Goal: Find specific page/section: Find specific page/section

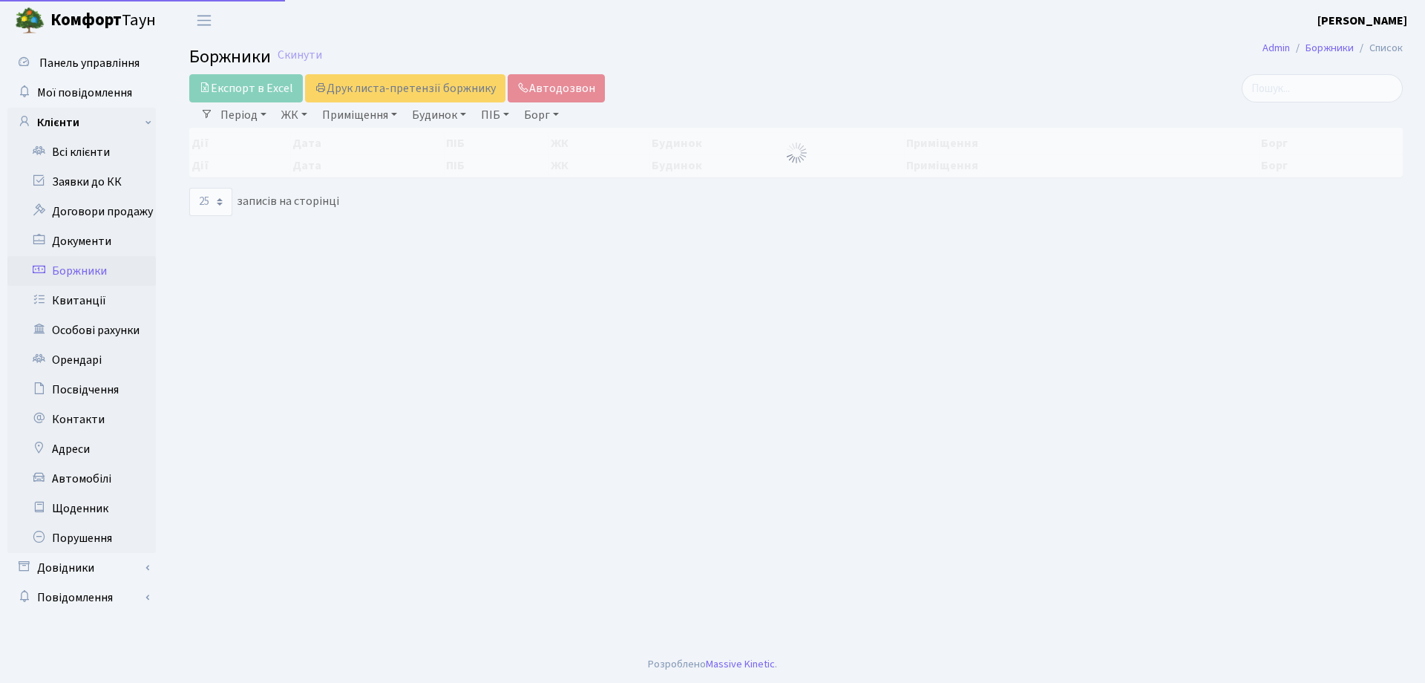
select select "25"
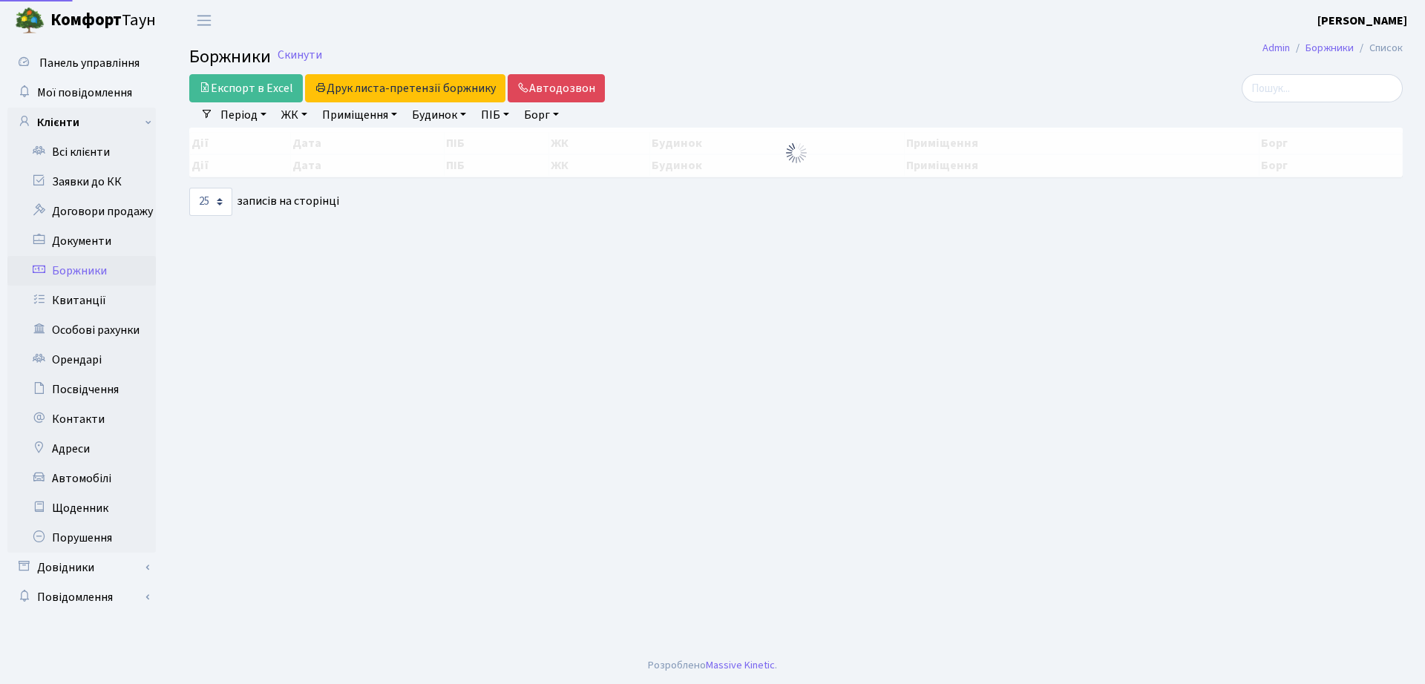
select select "25"
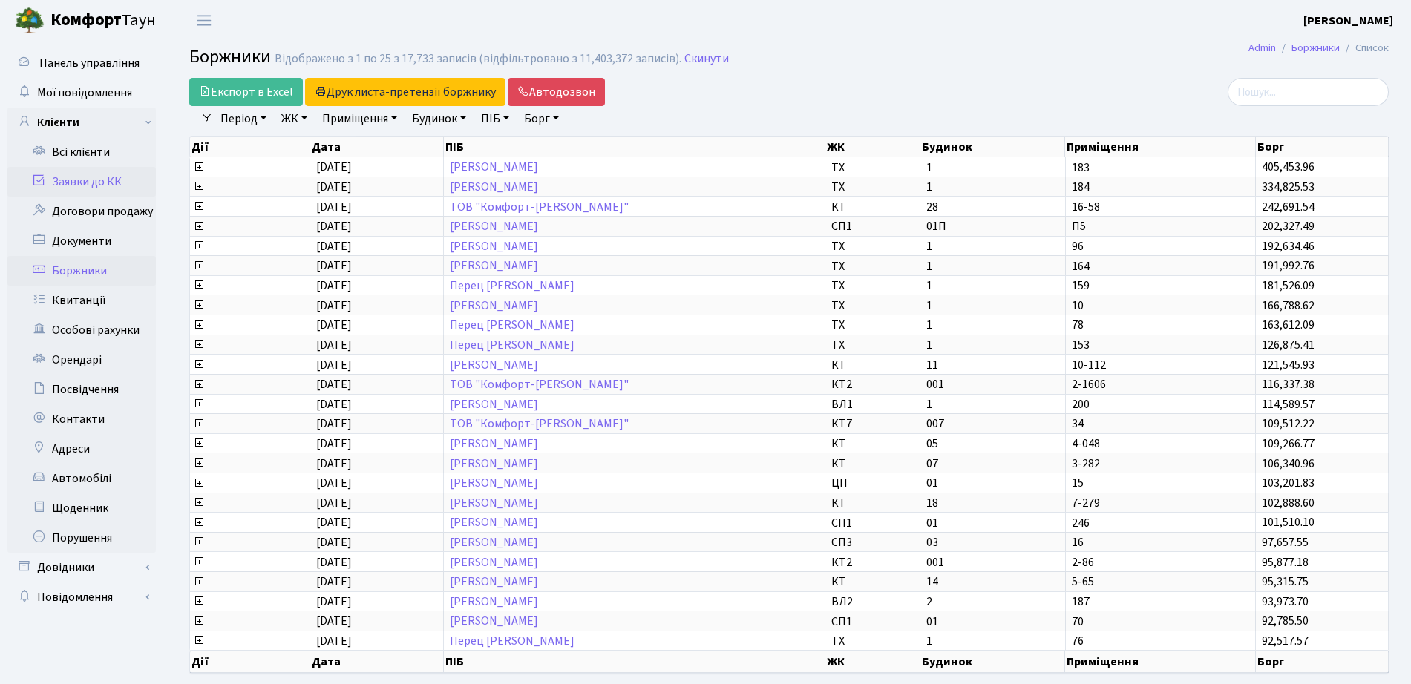
click at [110, 178] on link "Заявки до КК" at bounding box center [81, 182] width 148 height 30
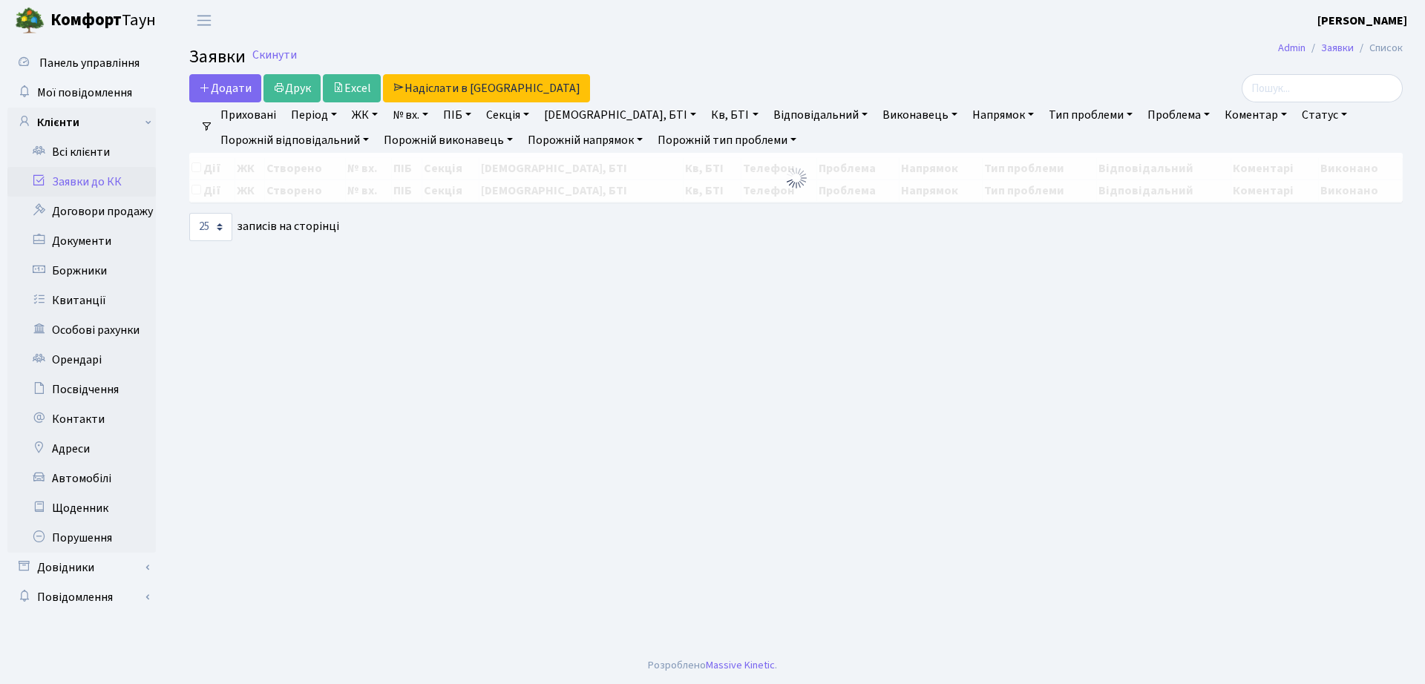
select select "25"
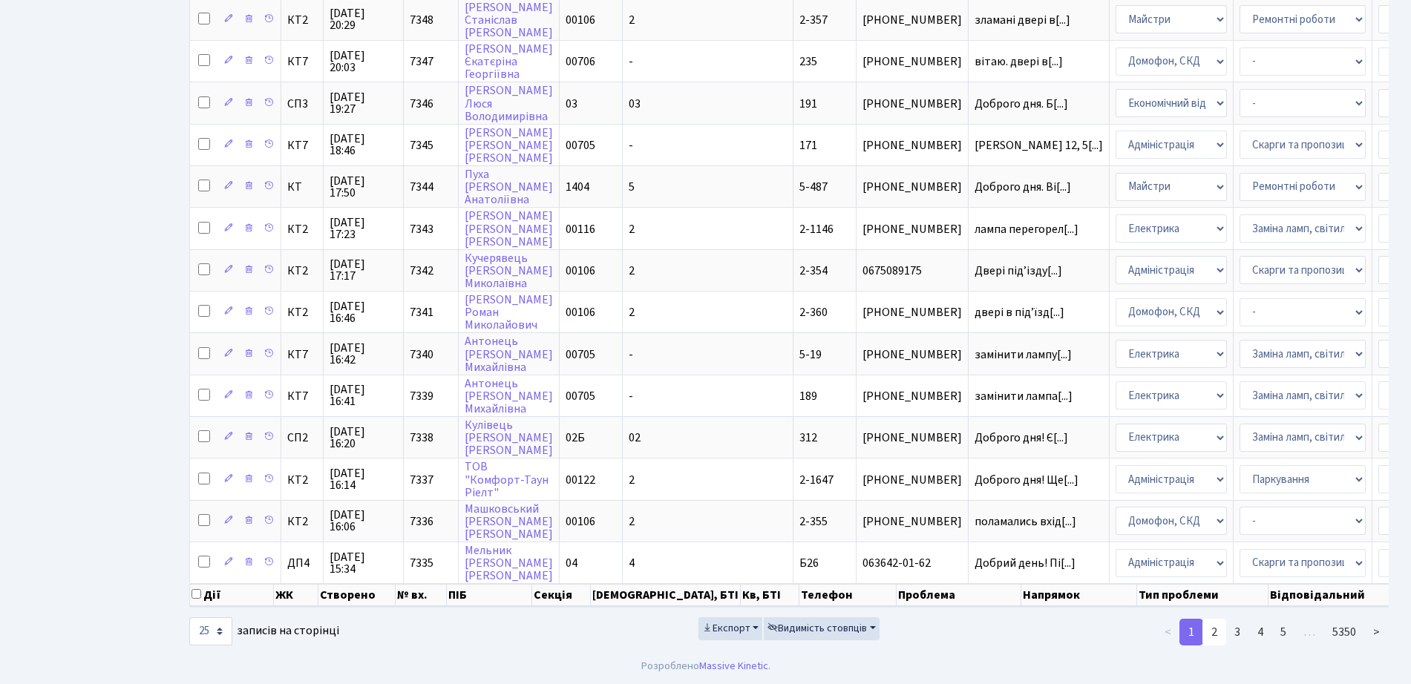
scroll to position [0, 209]
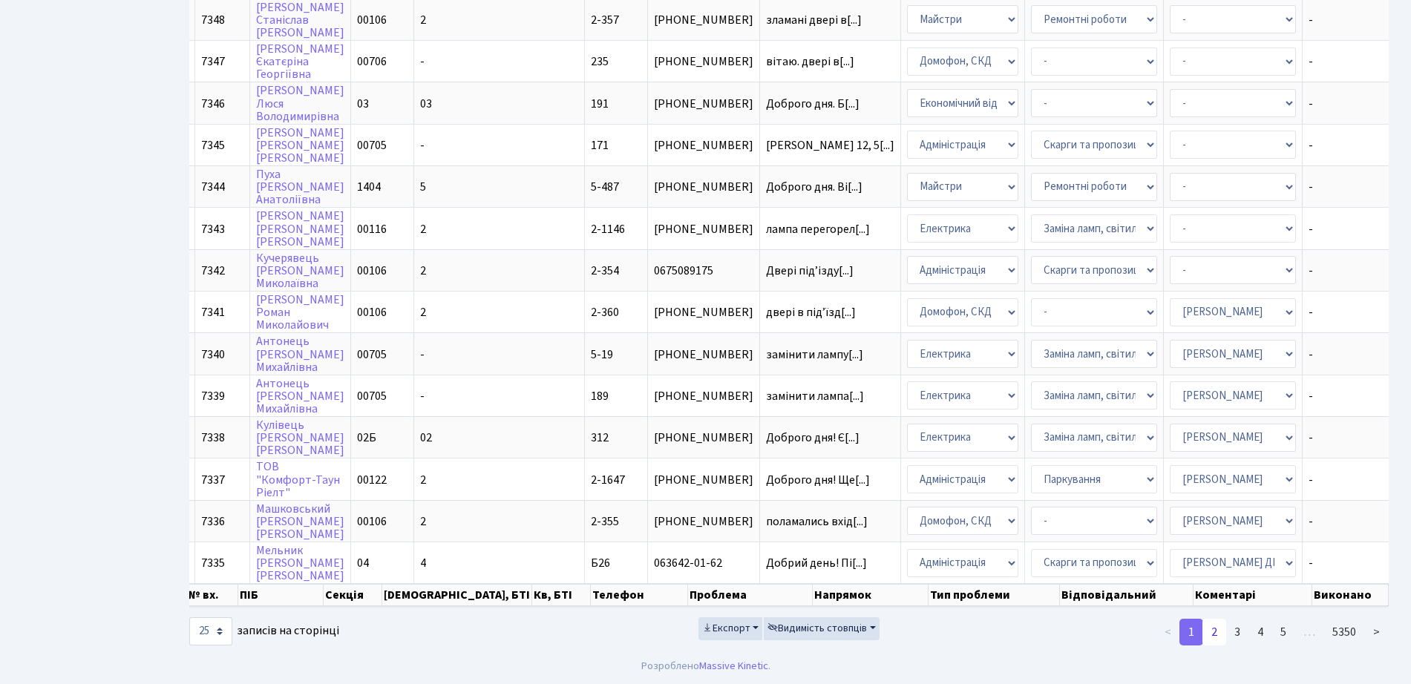
click at [1215, 635] on link "2" at bounding box center [1214, 632] width 24 height 27
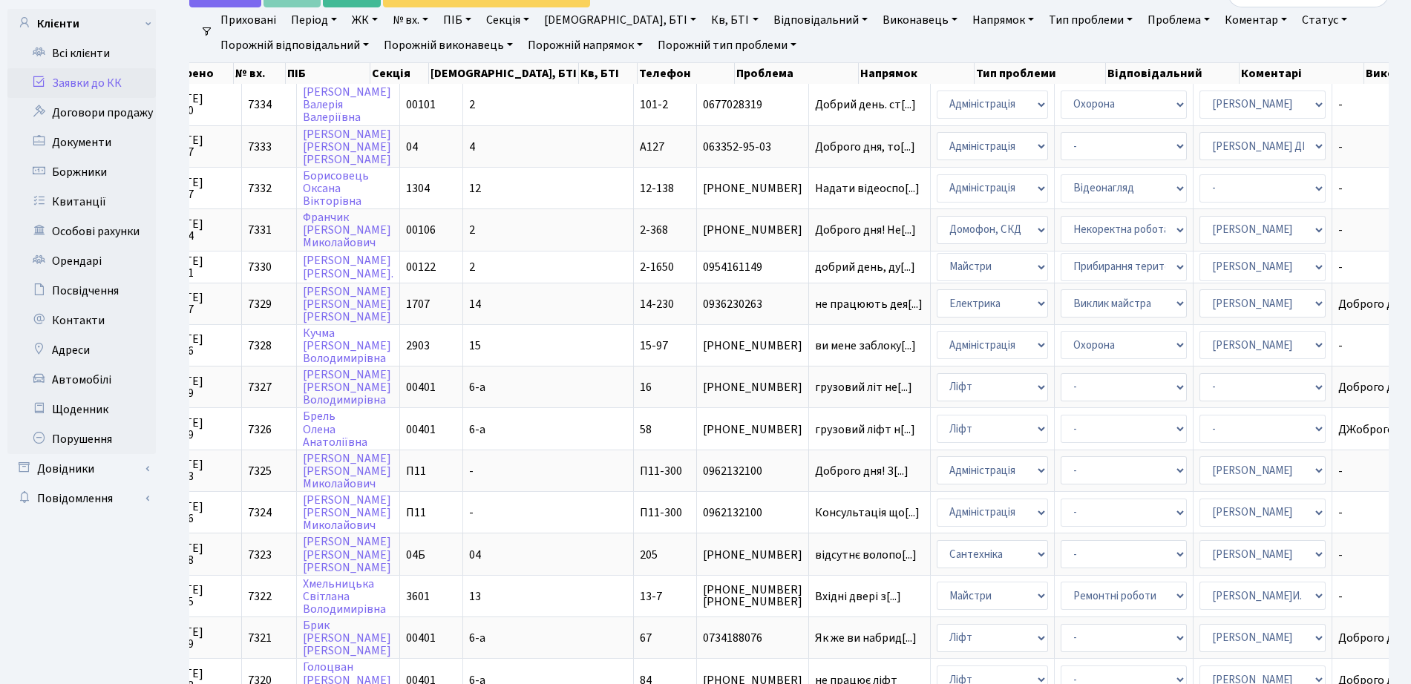
scroll to position [0, 0]
